Goal: Task Accomplishment & Management: Manage account settings

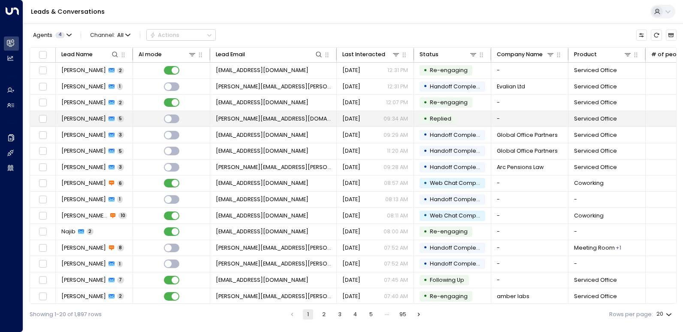
click at [87, 114] on td "[PERSON_NAME] 5" at bounding box center [94, 119] width 77 height 16
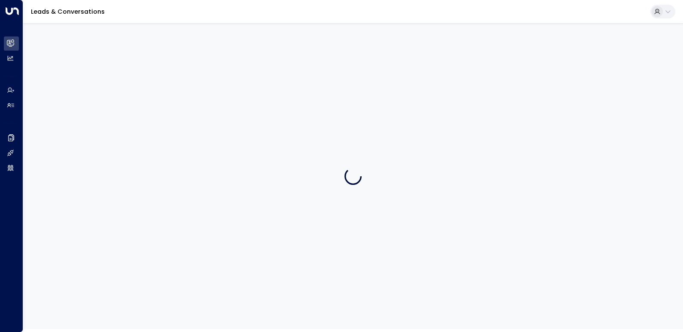
click at [87, 115] on div at bounding box center [353, 176] width 660 height 306
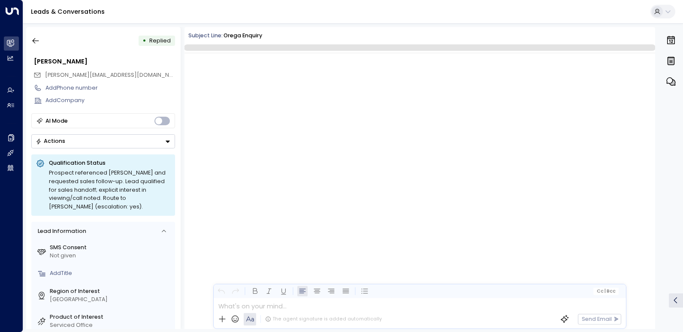
scroll to position [1451, 0]
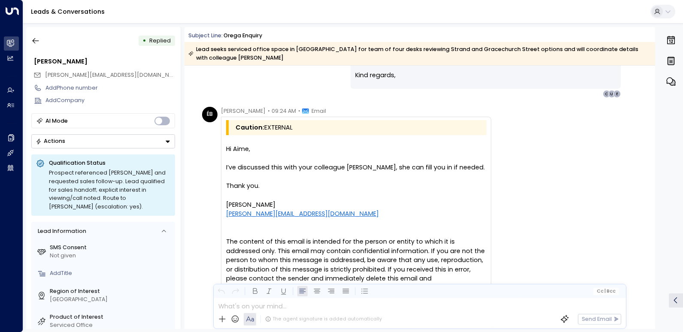
click at [366, 252] on div "The content of this email is intended for the person or entity to which it is a…" at bounding box center [356, 292] width 260 height 111
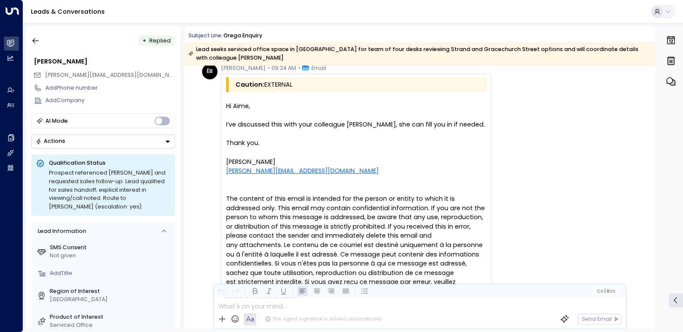
scroll to position [1708, 0]
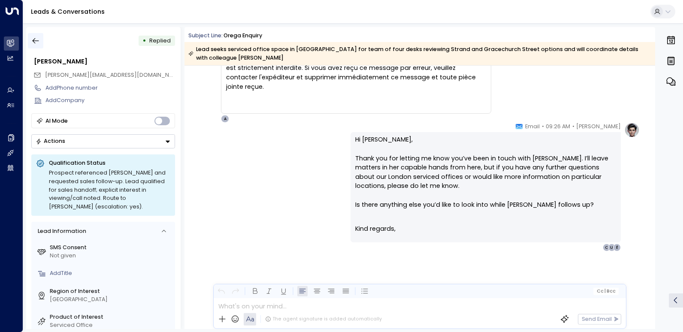
click at [31, 39] on button "button" at bounding box center [35, 40] width 15 height 15
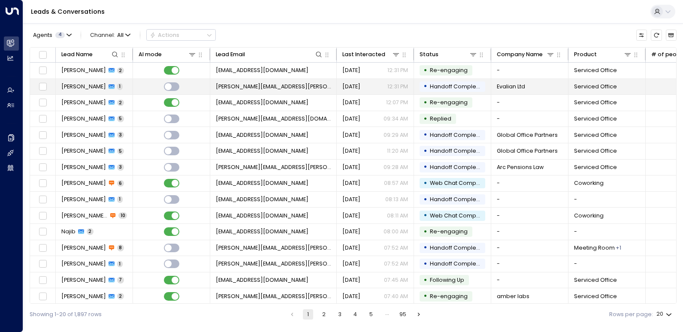
click at [97, 86] on span "[PERSON_NAME]" at bounding box center [83, 87] width 45 height 8
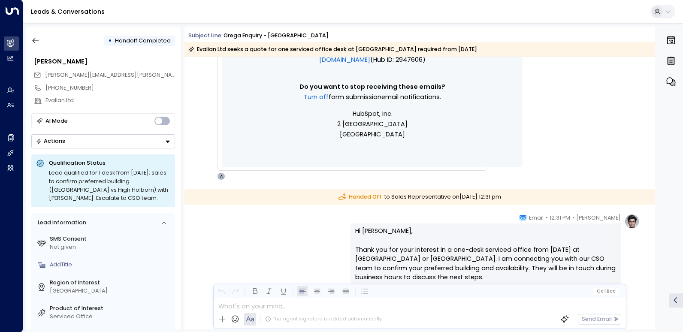
click at [456, 227] on p "Hi [PERSON_NAME], Thank you for your interest in a one-desk serviced office fro…" at bounding box center [485, 268] width 261 height 83
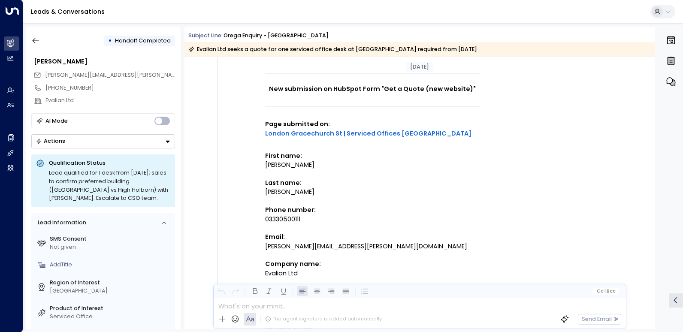
scroll to position [222, 0]
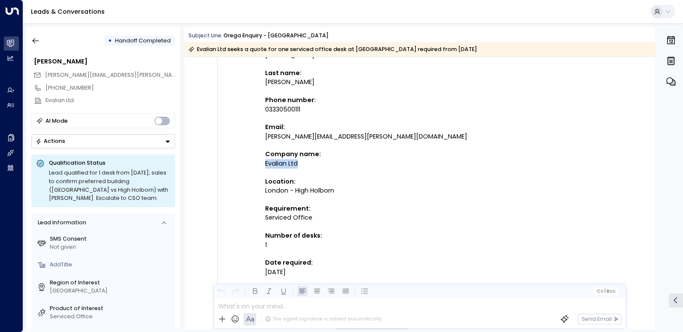
drag, startPoint x: 301, startPoint y: 163, endPoint x: 264, endPoint y: 162, distance: 36.9
click at [265, 162] on td "New submission on HubSpot Form "Get a Quote (new website)" Page submitted on: L…" at bounding box center [372, 197] width 215 height 467
copy div "Evalian Ltd"
